Goal: Task Accomplishment & Management: Use online tool/utility

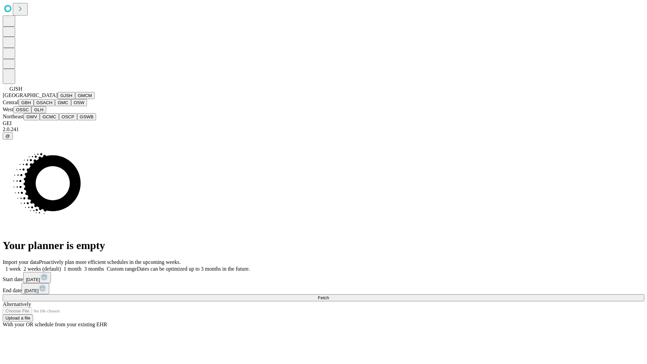
click at [58, 99] on button "GJSH" at bounding box center [67, 95] width 18 height 7
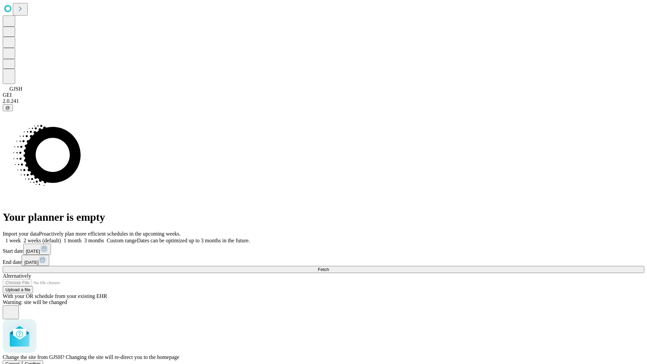
click at [41, 361] on span "Confirm" at bounding box center [33, 363] width 16 height 5
click at [21, 238] on label "1 week" at bounding box center [12, 241] width 18 height 6
click at [329, 267] on span "Fetch" at bounding box center [323, 269] width 11 height 5
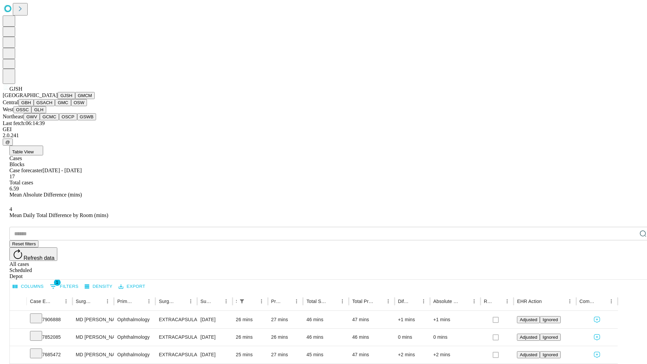
click at [75, 99] on button "GMCM" at bounding box center [85, 95] width 20 height 7
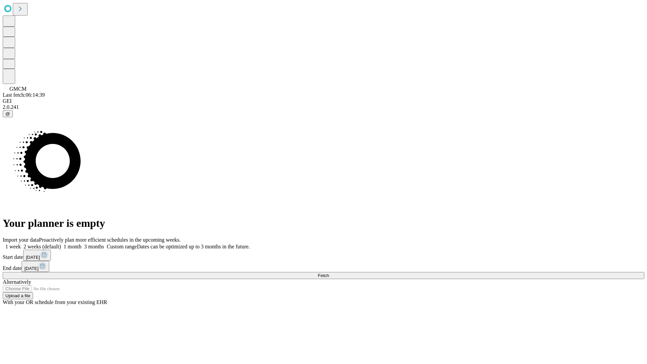
click at [21, 244] on label "1 week" at bounding box center [12, 247] width 18 height 6
click at [329, 273] on span "Fetch" at bounding box center [323, 275] width 11 height 5
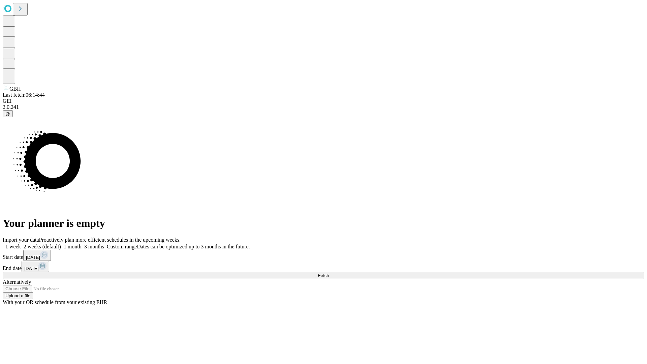
click at [329, 273] on span "Fetch" at bounding box center [323, 275] width 11 height 5
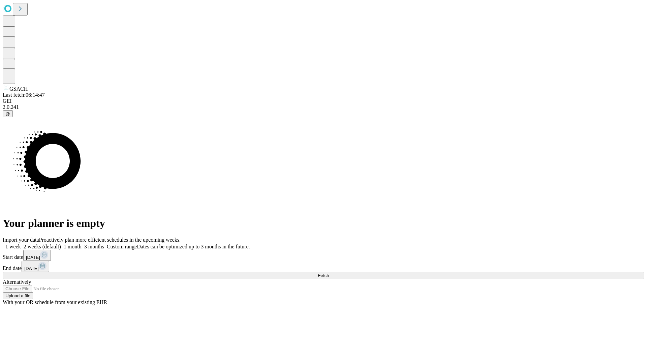
click at [21, 244] on label "1 week" at bounding box center [12, 247] width 18 height 6
click at [329, 273] on span "Fetch" at bounding box center [323, 275] width 11 height 5
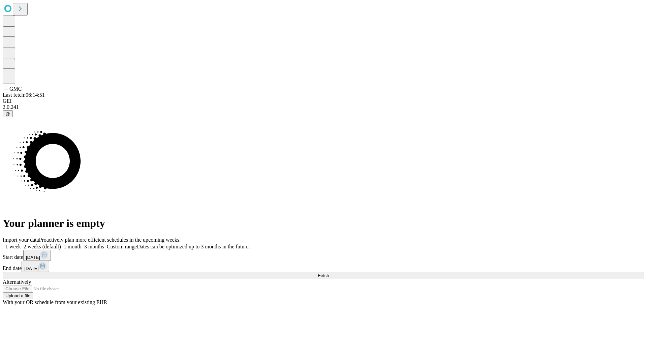
click at [21, 244] on label "1 week" at bounding box center [12, 247] width 18 height 6
click at [329, 273] on span "Fetch" at bounding box center [323, 275] width 11 height 5
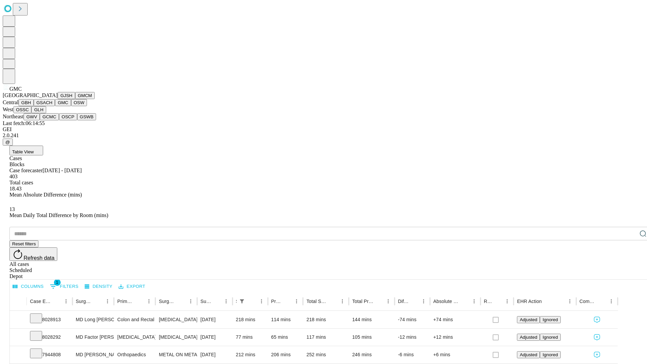
click at [71, 106] on button "OSW" at bounding box center [79, 102] width 16 height 7
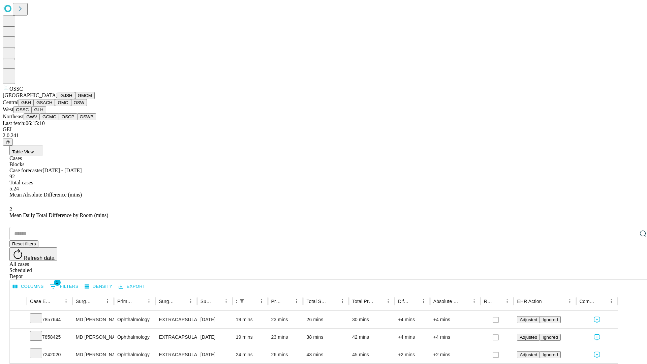
click at [46, 113] on button "GLH" at bounding box center [38, 109] width 14 height 7
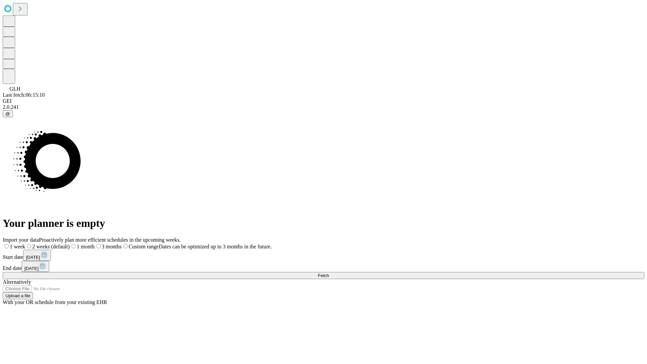
click at [25, 244] on label "1 week" at bounding box center [14, 247] width 23 height 6
click at [329, 273] on span "Fetch" at bounding box center [323, 275] width 11 height 5
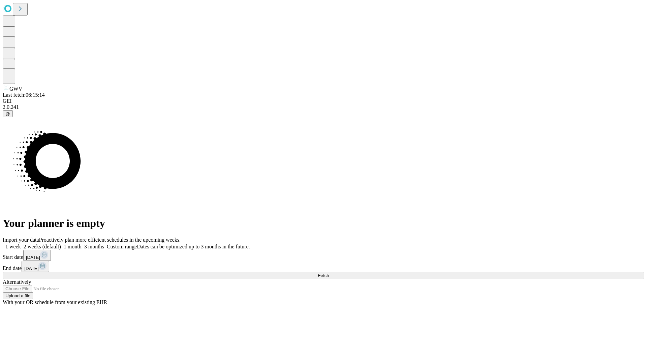
click at [21, 244] on label "1 week" at bounding box center [12, 247] width 18 height 6
click at [329, 273] on span "Fetch" at bounding box center [323, 275] width 11 height 5
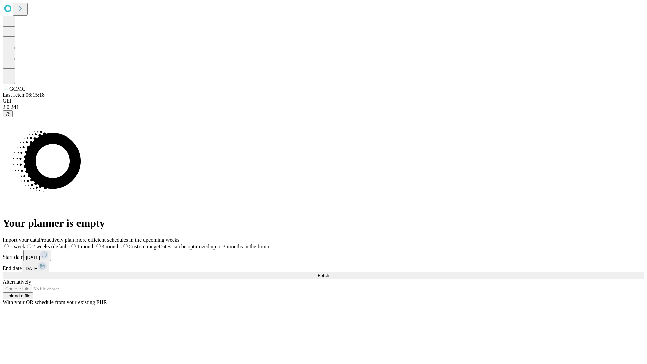
click at [25, 244] on label "1 week" at bounding box center [14, 247] width 23 height 6
click at [329, 273] on span "Fetch" at bounding box center [323, 275] width 11 height 5
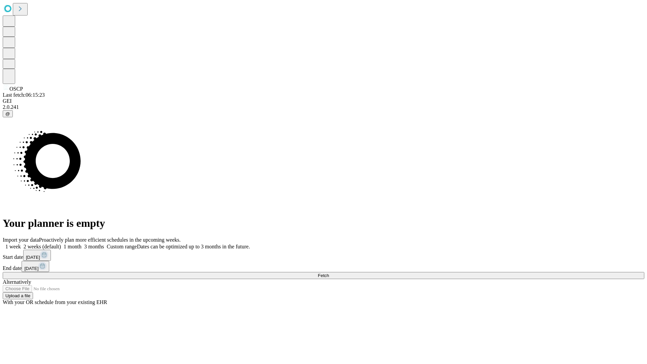
click at [21, 244] on label "1 week" at bounding box center [12, 247] width 18 height 6
click at [329, 273] on span "Fetch" at bounding box center [323, 275] width 11 height 5
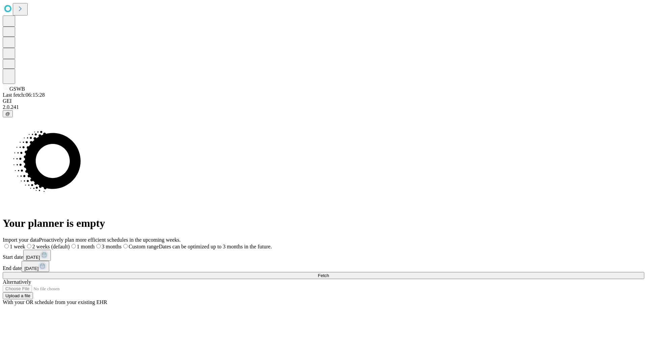
click at [25, 244] on label "1 week" at bounding box center [14, 247] width 23 height 6
click at [329, 273] on span "Fetch" at bounding box center [323, 275] width 11 height 5
